Goal: Find specific page/section: Locate a particular part of the current website

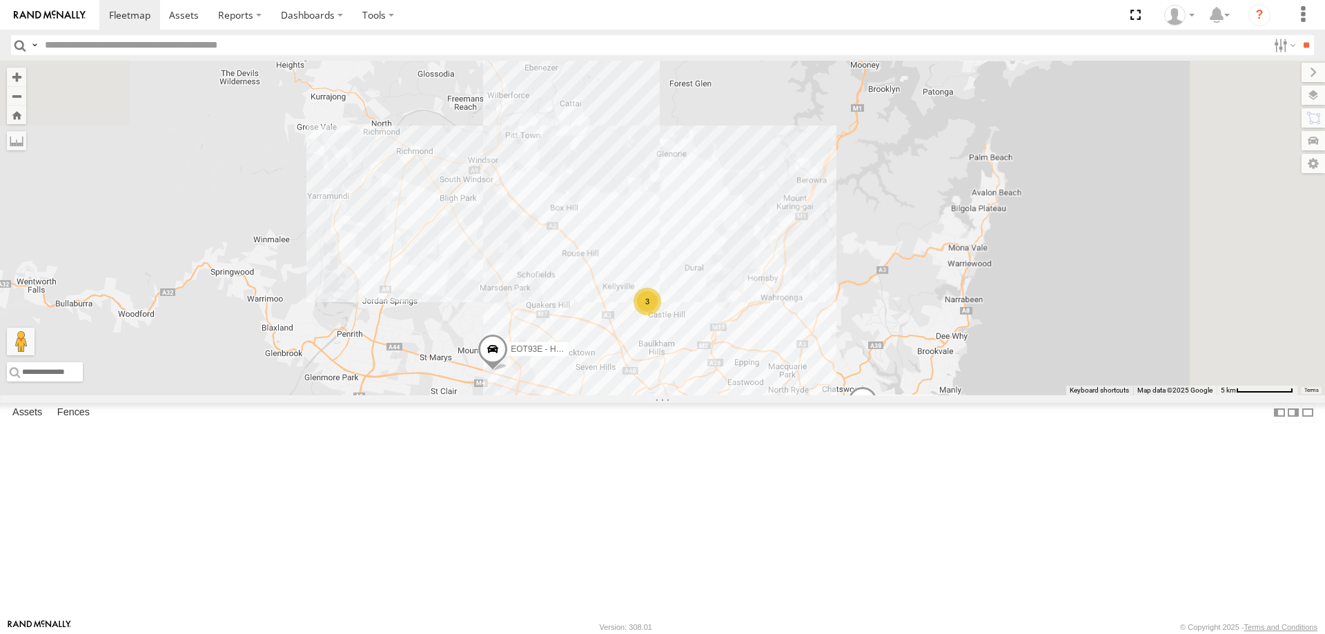
drag, startPoint x: 908, startPoint y: 184, endPoint x: 829, endPoint y: 524, distance: 348.5
click at [829, 395] on div "YLS34F - Isuzu DMAX 3 ECZ96U - Great Wall CS45WU - LDV EOT93E - HiAce BK71PG - …" at bounding box center [662, 228] width 1325 height 335
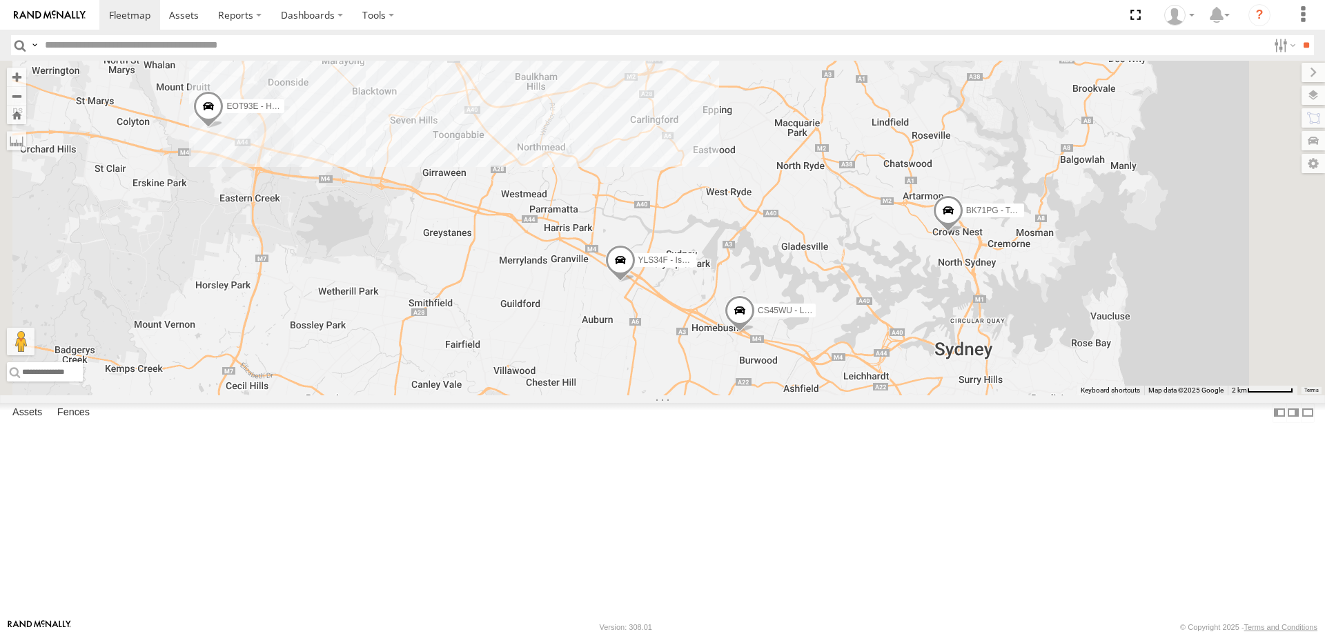
drag, startPoint x: 958, startPoint y: 531, endPoint x: 823, endPoint y: 311, distance: 257.8
click at [823, 311] on div "YLS34F - Isuzu DMAX ECZ96U - Great Wall CS45WU - LDV EOT93E - HiAce BK71PG - To…" at bounding box center [662, 228] width 1325 height 335
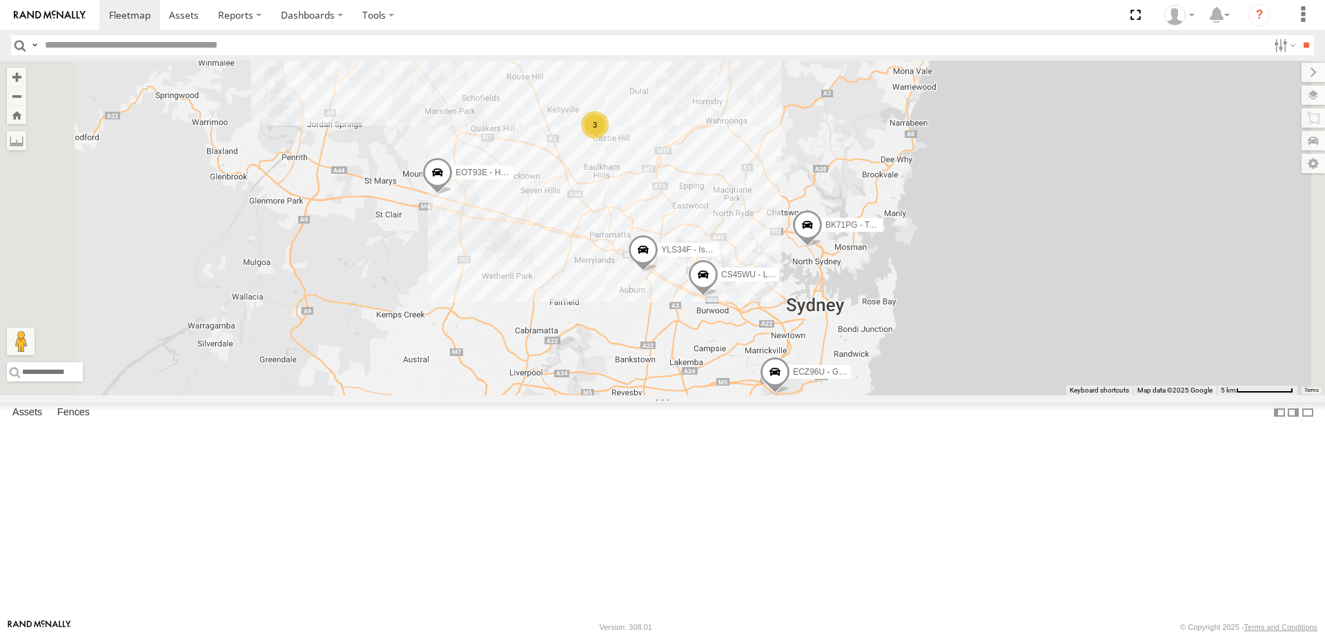
drag, startPoint x: 838, startPoint y: 260, endPoint x: 846, endPoint y: 295, distance: 35.5
click at [846, 295] on div "YLS34F - Isuzu DMAX ECZ96U - Great Wall CS45WU - LDV EOT93E - HiAce BK71PG - To…" at bounding box center [662, 228] width 1325 height 335
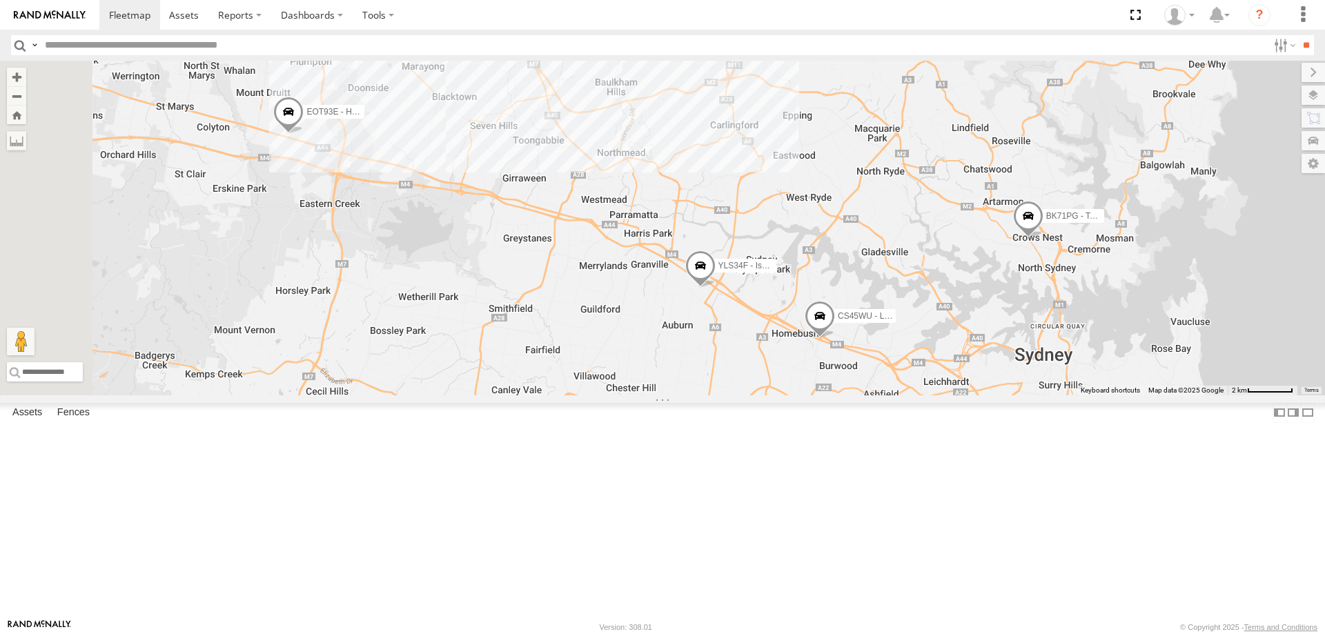
drag, startPoint x: 768, startPoint y: 242, endPoint x: 920, endPoint y: 193, distance: 159.3
click at [920, 193] on div "YLS34F - Isuzu DMAX ECZ96U - Great Wall CS45WU - LDV EOT93E - HiAce BK71PG - To…" at bounding box center [662, 228] width 1325 height 335
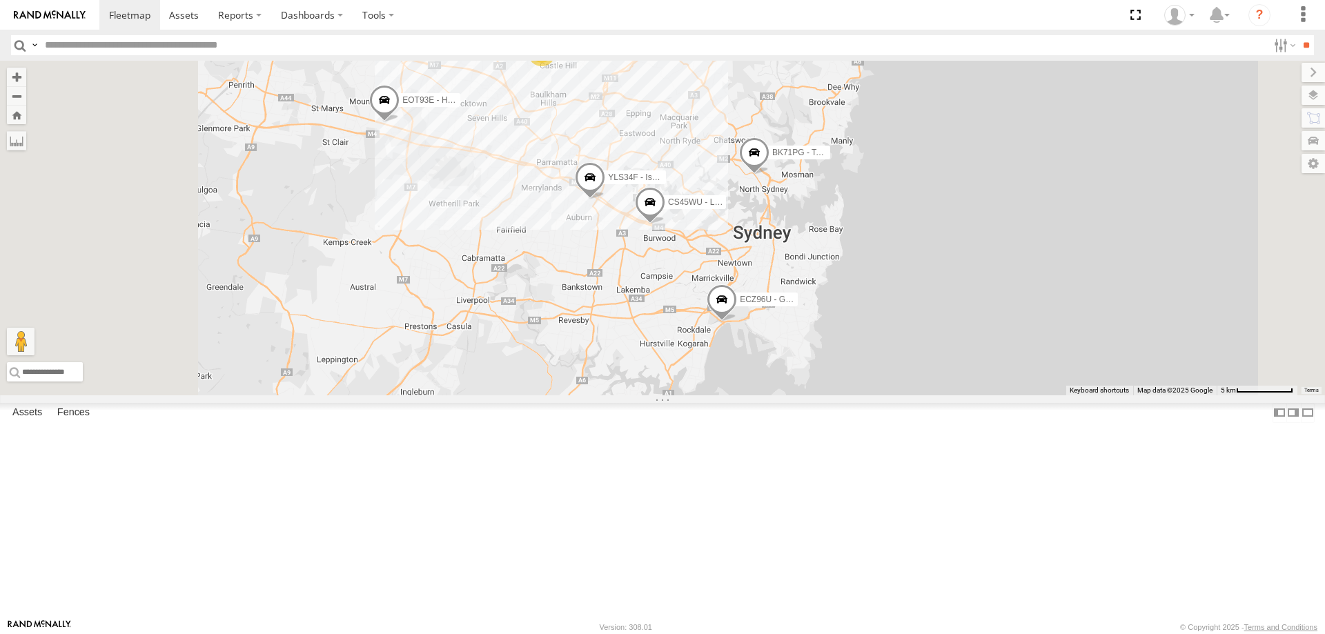
drag, startPoint x: 756, startPoint y: 145, endPoint x: 818, endPoint y: 362, distance: 225.2
click at [818, 362] on div "ECZ96U - Great Wall EOT93E - HiAce YLI01U - Isuzu DMAX BK71PG - Toyota Hiace 3 …" at bounding box center [662, 228] width 1325 height 335
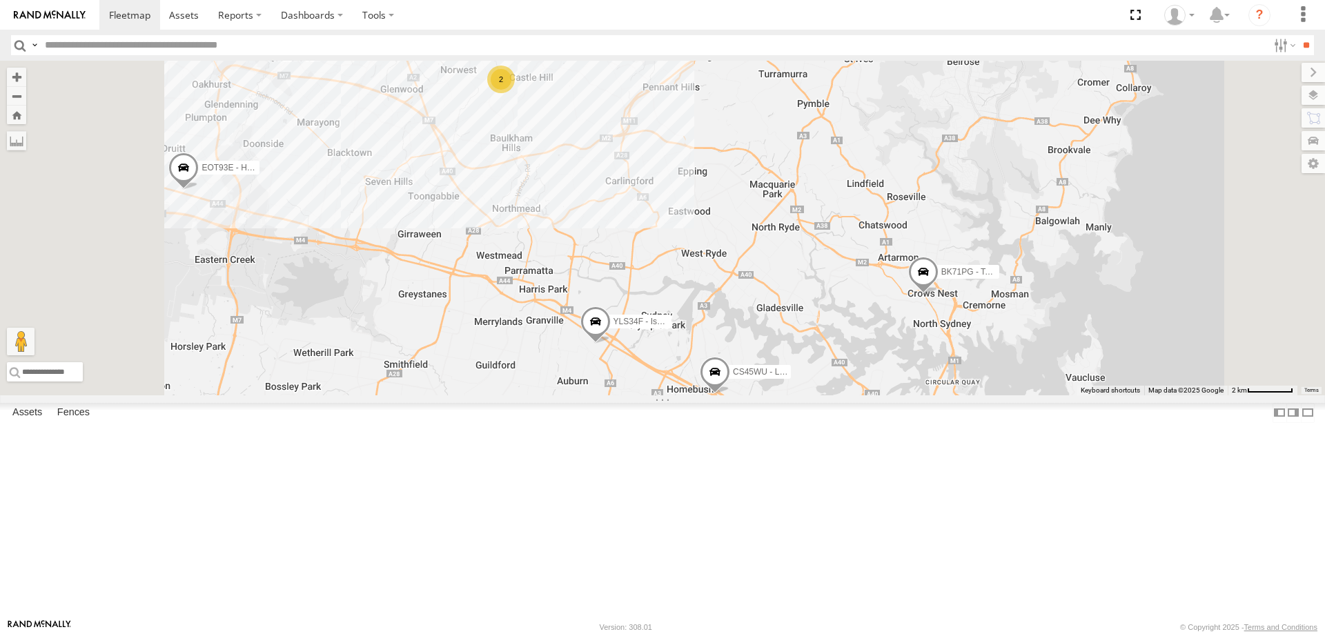
click at [938, 294] on span at bounding box center [923, 275] width 30 height 37
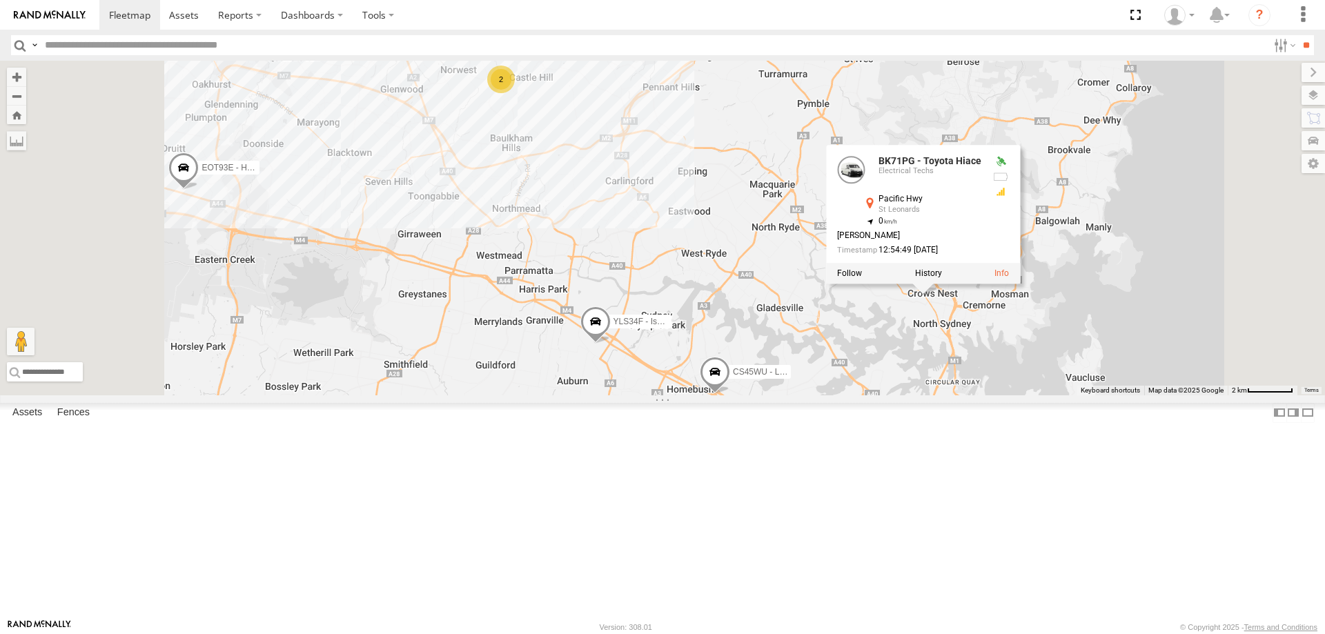
click at [993, 395] on div "ECZ96U - Great Wall EOT93E - HiAce YLI01U - Isuzu DMAX BK71PG - Toyota Hiace CS…" at bounding box center [662, 228] width 1325 height 335
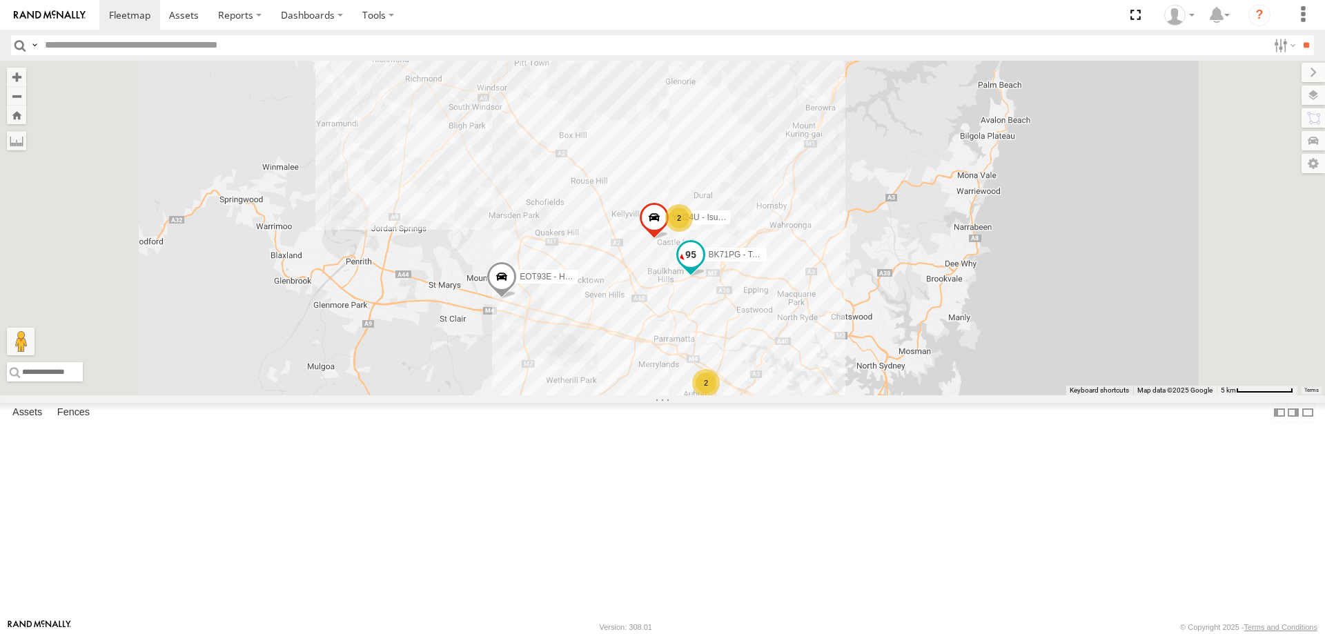
click at [703, 267] on span at bounding box center [690, 254] width 25 height 25
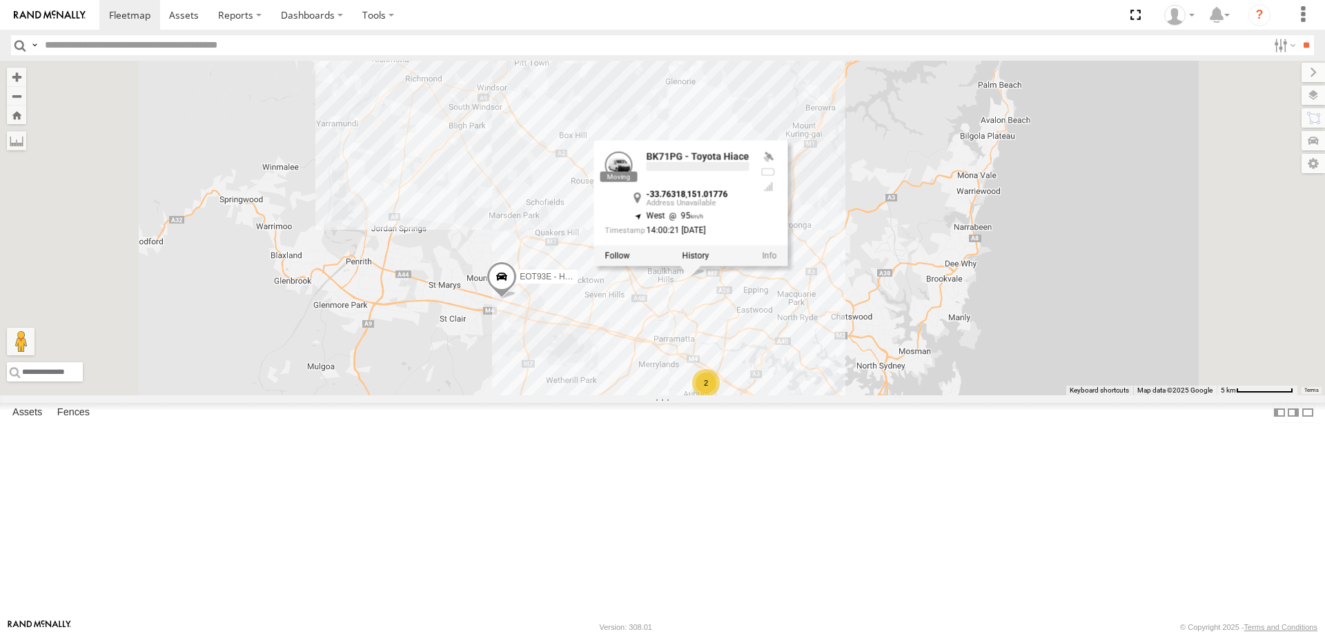
click at [827, 395] on div "2 YLI24U - Isuzu D-MAX 2 EOT93E - HiAce BK71PG - Toyota Hiace BK71PG - Toyota H…" at bounding box center [662, 228] width 1325 height 335
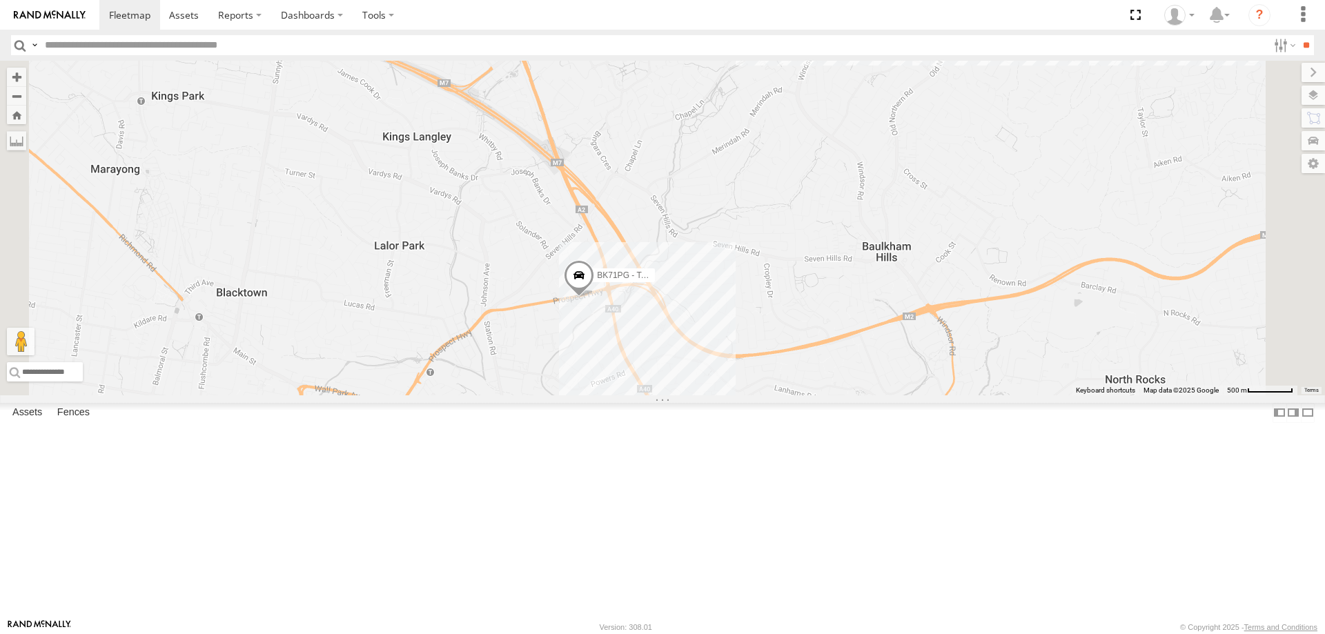
click at [594, 297] on span at bounding box center [579, 278] width 30 height 37
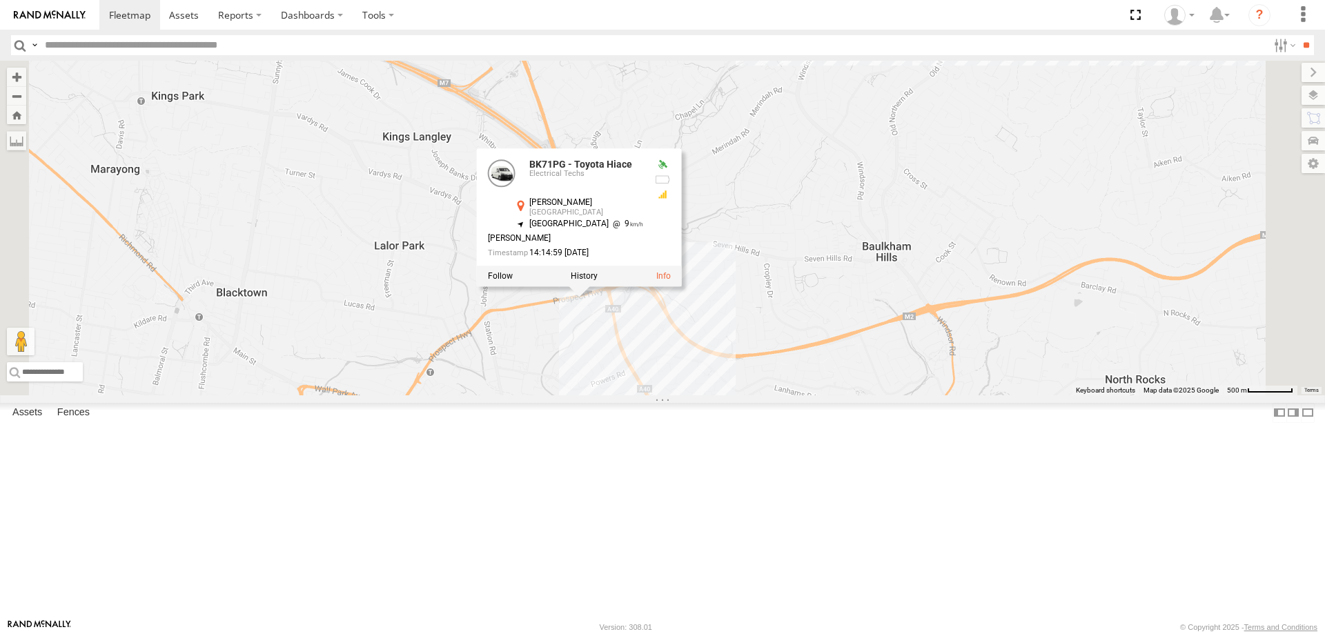
click at [800, 395] on div "YLI24U - Isuzu D-MAX EOT93E - HiAce BK71PG - Toyota Hiace YLI19N - Isuzu DMAX E…" at bounding box center [662, 228] width 1325 height 335
